Goal: Information Seeking & Learning: Learn about a topic

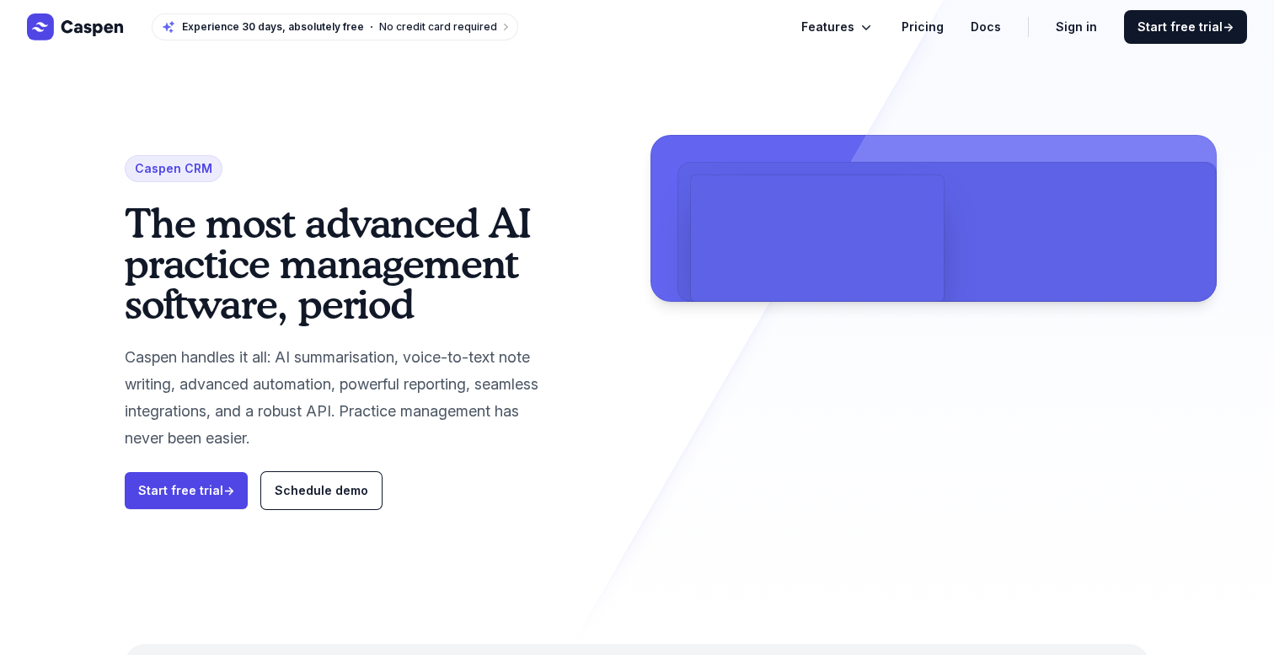
click at [817, 297] on video at bounding box center [817, 238] width 253 height 126
click at [942, 21] on link "Pricing" at bounding box center [922, 27] width 42 height 20
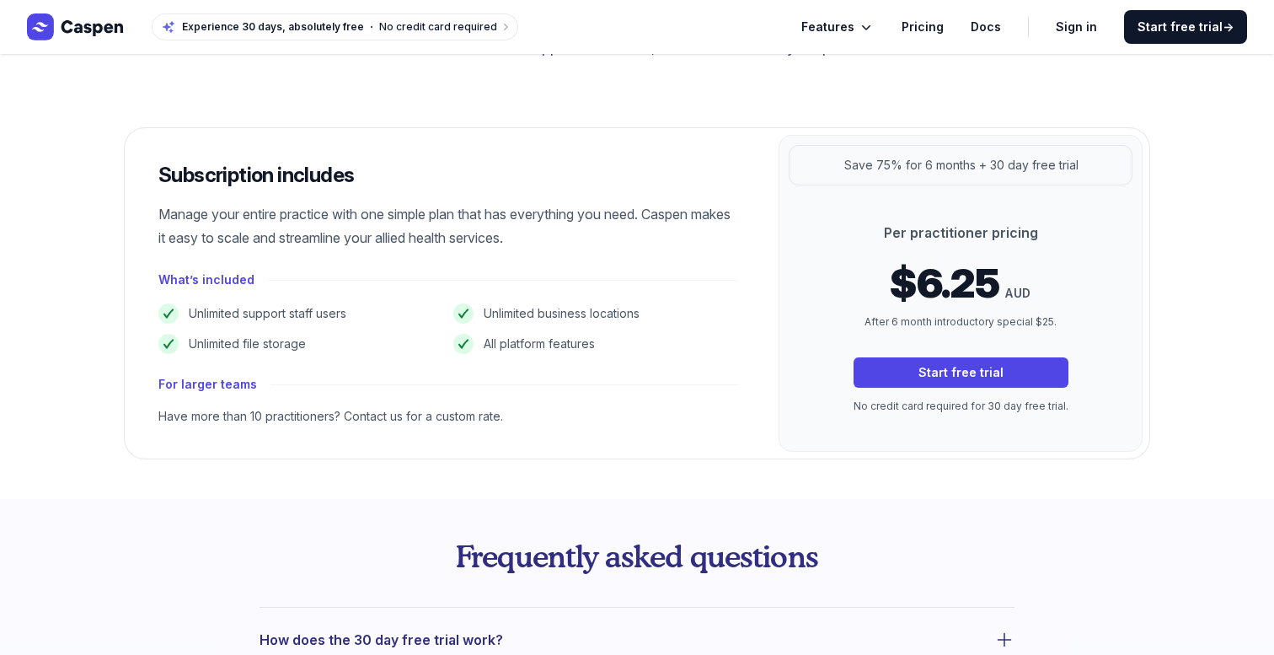
scroll to position [239, 0]
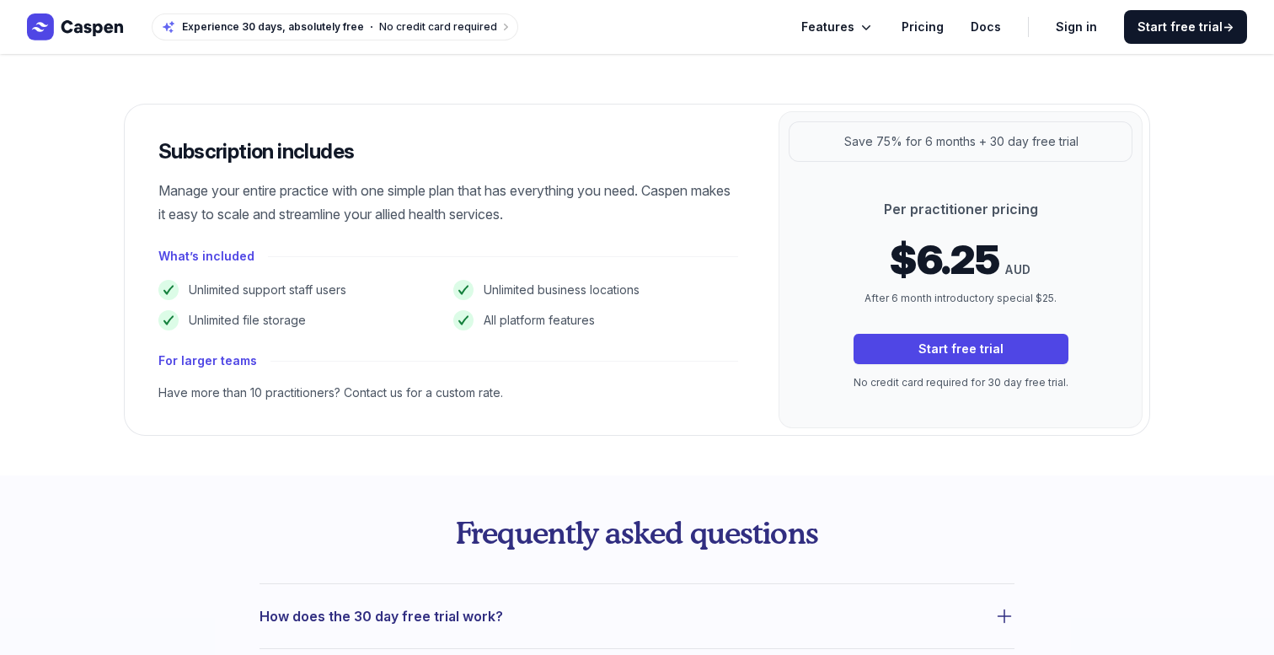
click at [872, 23] on icon "Global" at bounding box center [866, 27] width 17 height 17
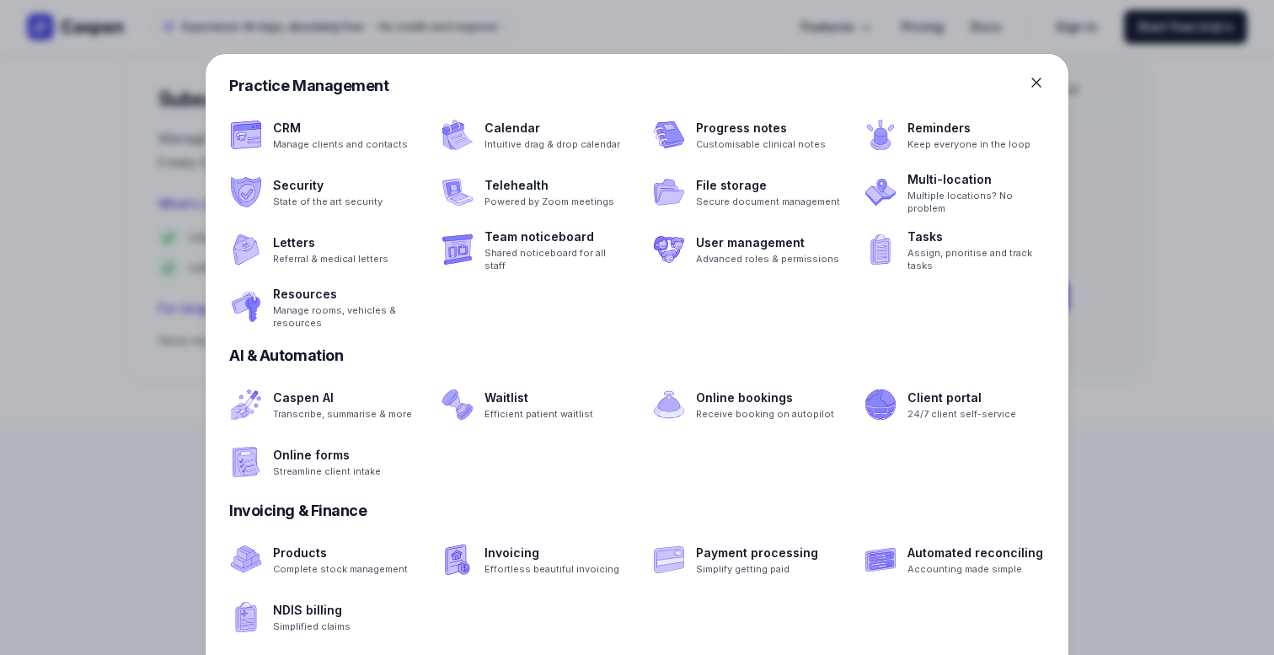
scroll to position [302, 0]
click at [916, 359] on div "AI & Automation" at bounding box center [636, 356] width 815 height 24
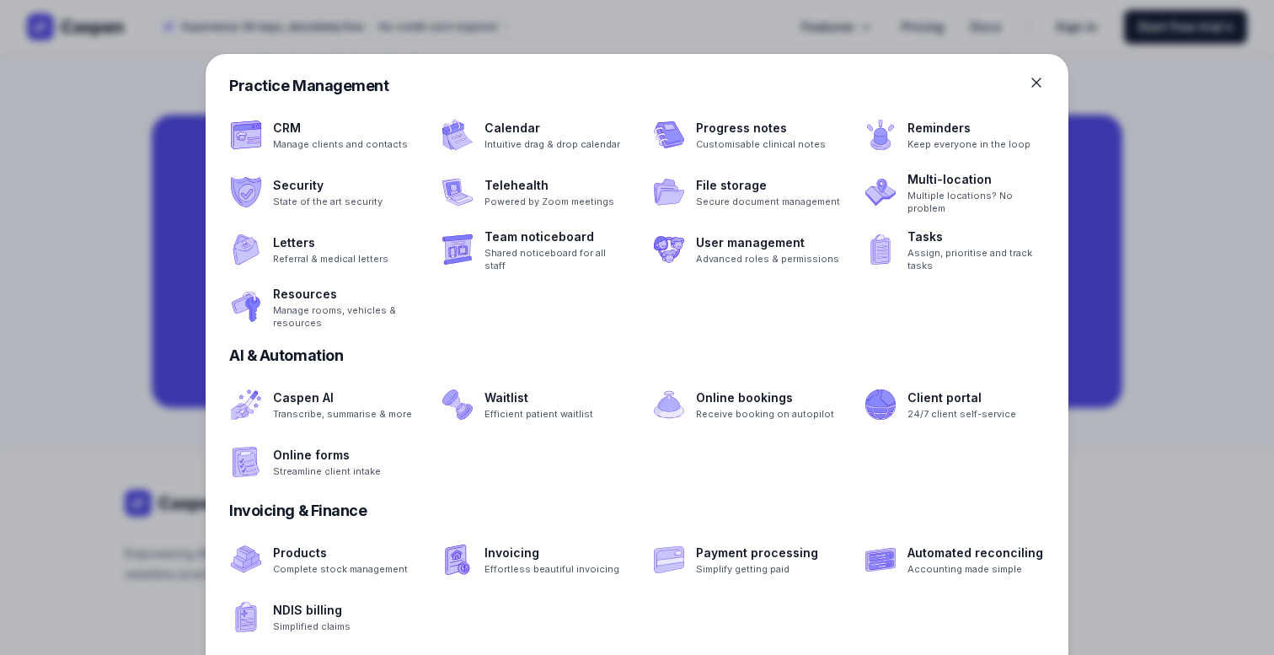
scroll to position [1452, 0]
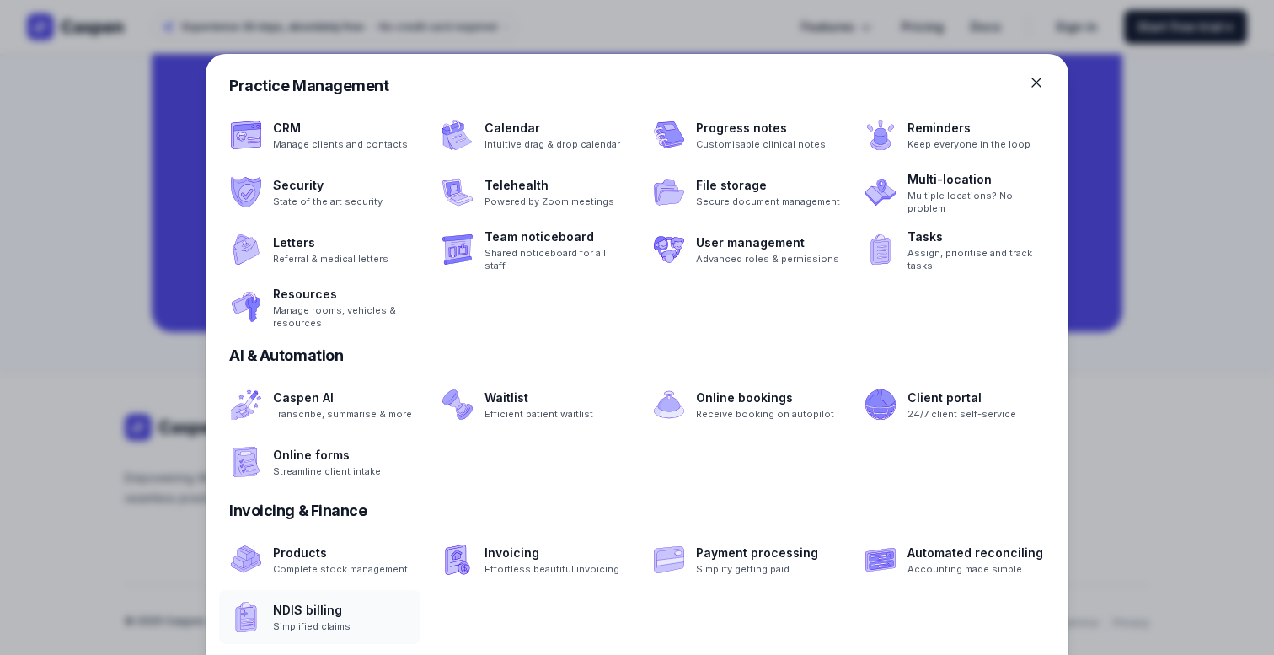
click at [314, 612] on span at bounding box center [319, 617] width 201 height 54
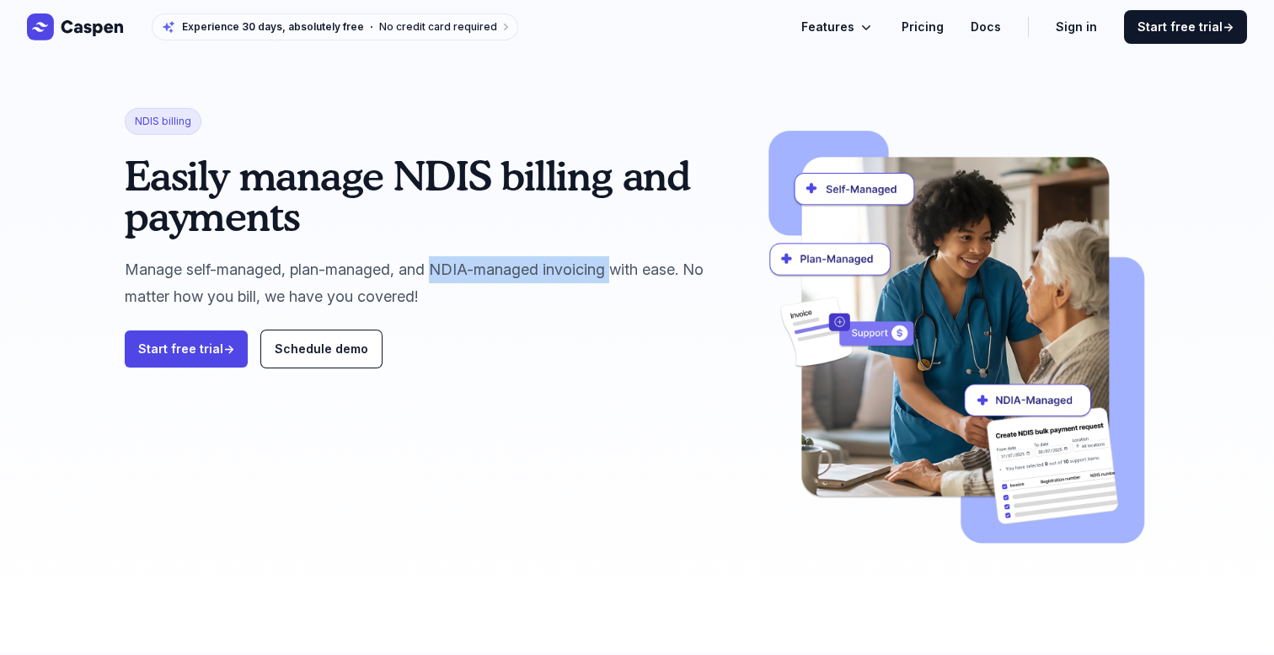
drag, startPoint x: 608, startPoint y: 269, endPoint x: 428, endPoint y: 269, distance: 180.3
click at [428, 269] on p "Manage self-managed, plan-managed, and NDIA-managed invoicing with ease. No mat…" at bounding box center [427, 283] width 604 height 54
click at [503, 293] on p "Manage self-managed, plan-managed, and NDIA-managed invoicing with ease. No mat…" at bounding box center [427, 283] width 604 height 54
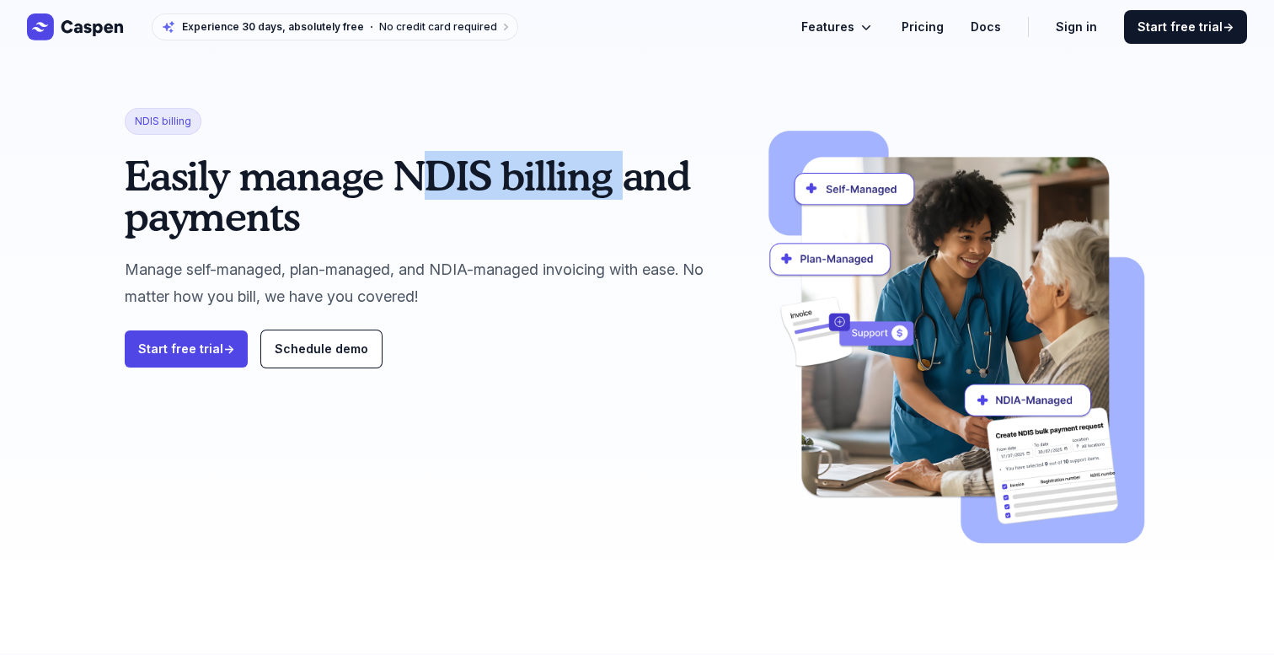
drag, startPoint x: 607, startPoint y: 185, endPoint x: 403, endPoint y: 174, distance: 205.0
click at [403, 174] on h1 "Easily manage NDIS billing and payments" at bounding box center [427, 195] width 604 height 81
copy h1 "NDIS billing"
